Goal: Task Accomplishment & Management: Use online tool/utility

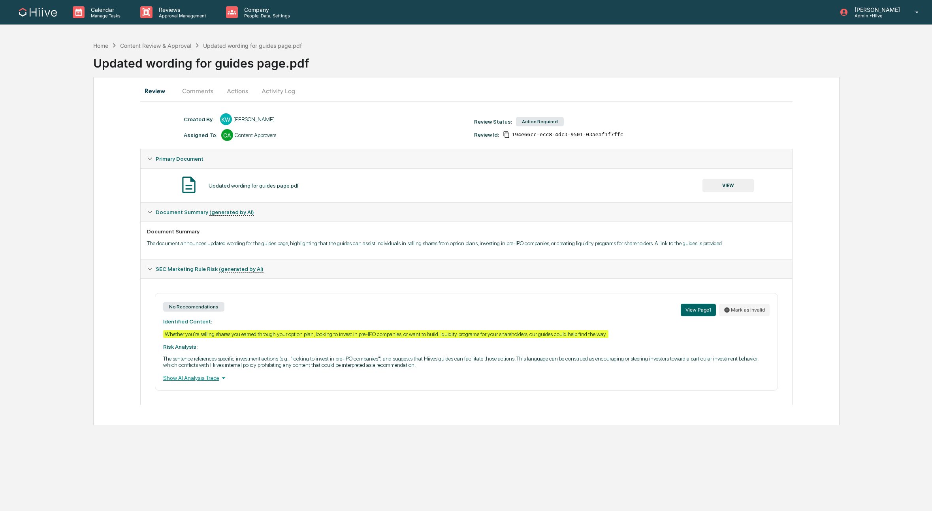
click at [227, 90] on button "Actions" at bounding box center [238, 90] width 36 height 19
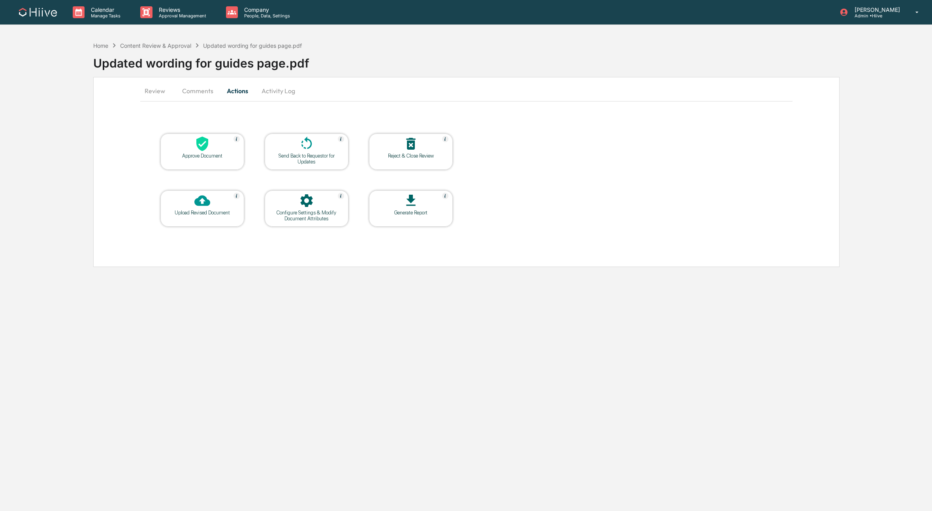
click at [179, 147] on div at bounding box center [202, 144] width 79 height 17
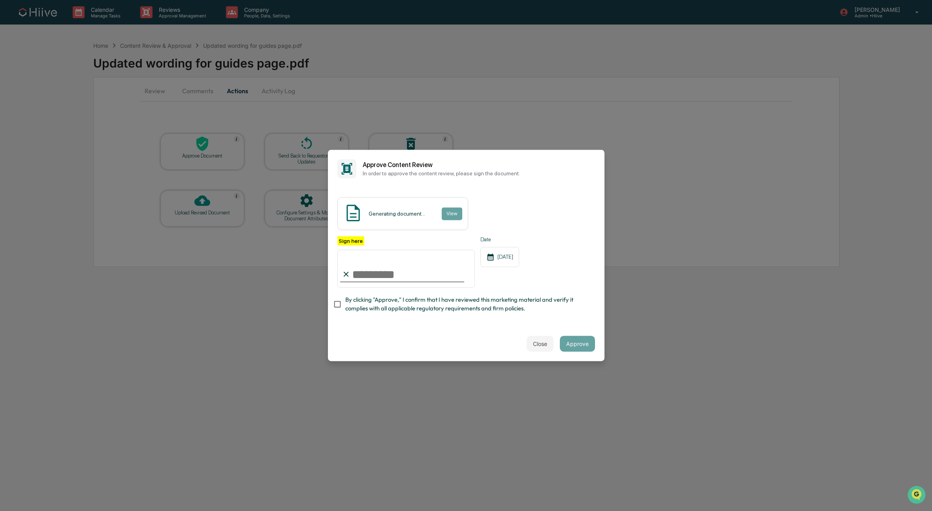
click at [0, 511] on com-1password-button at bounding box center [0, 511] width 0 height 0
type input "**********"
click at [385, 304] on span "By clicking "Approve," I confirm that I have reviewed this marketing material a…" at bounding box center [466, 304] width 243 height 18
click at [571, 340] on button "Approve" at bounding box center [577, 344] width 35 height 16
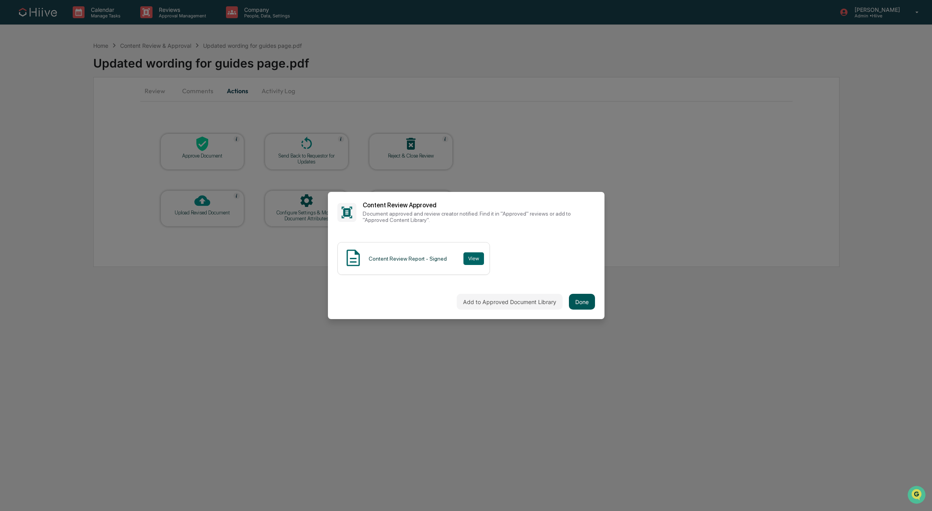
click at [577, 295] on button "Done" at bounding box center [582, 302] width 26 height 16
